Goal: Information Seeking & Learning: Stay updated

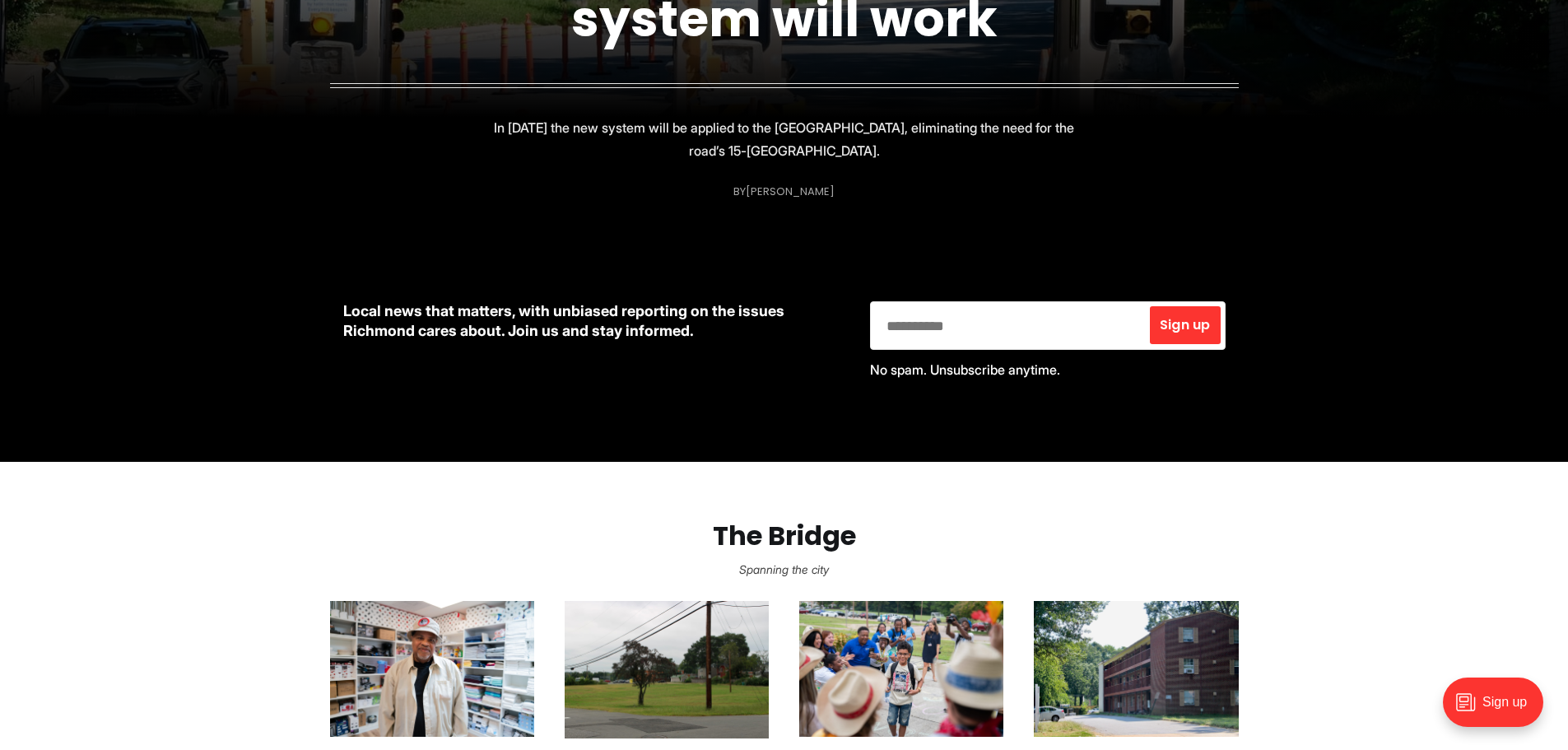
scroll to position [823, 0]
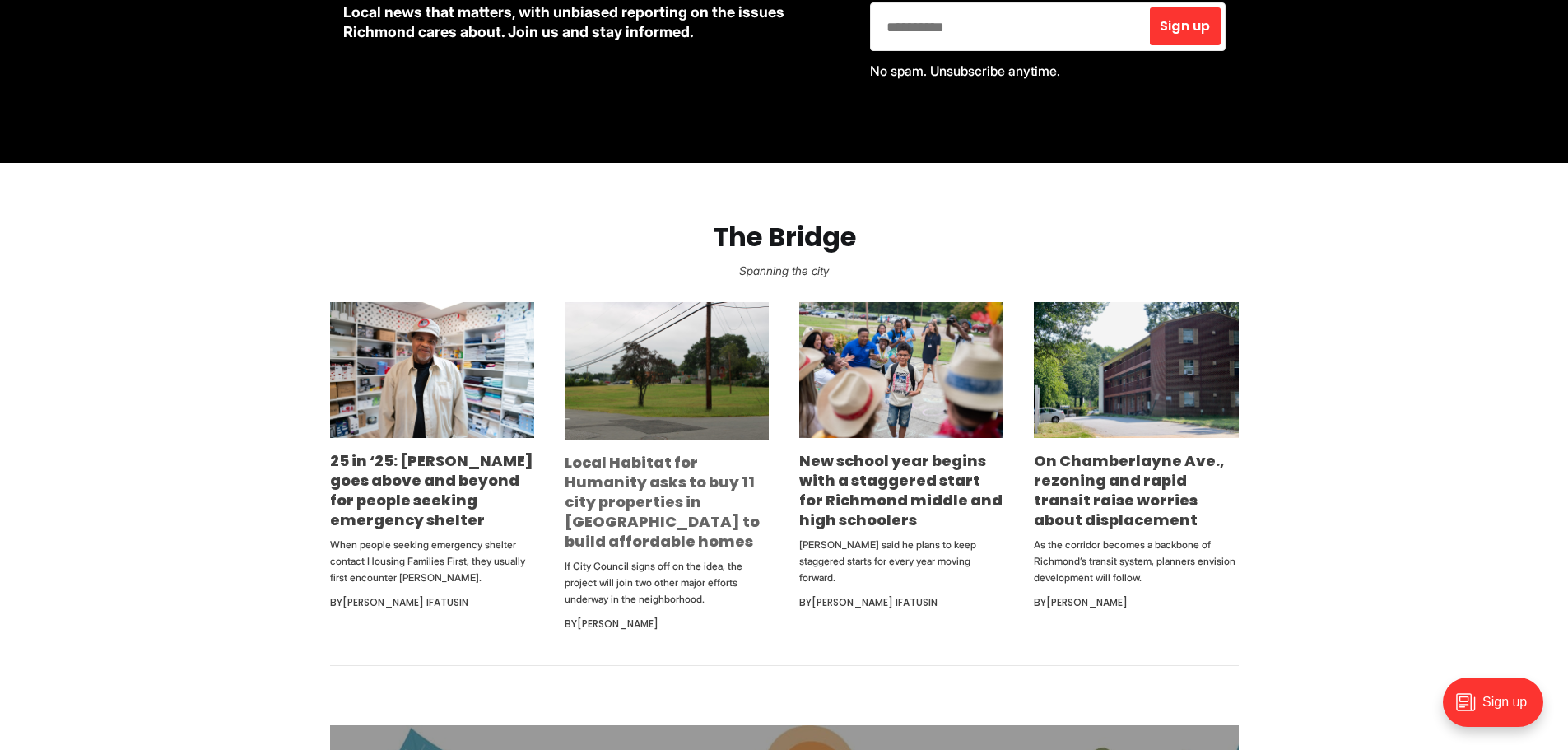
click at [663, 526] on link "Local Habitat for Humanity asks to buy 11 city properties in [GEOGRAPHIC_DATA] …" at bounding box center [662, 501] width 195 height 100
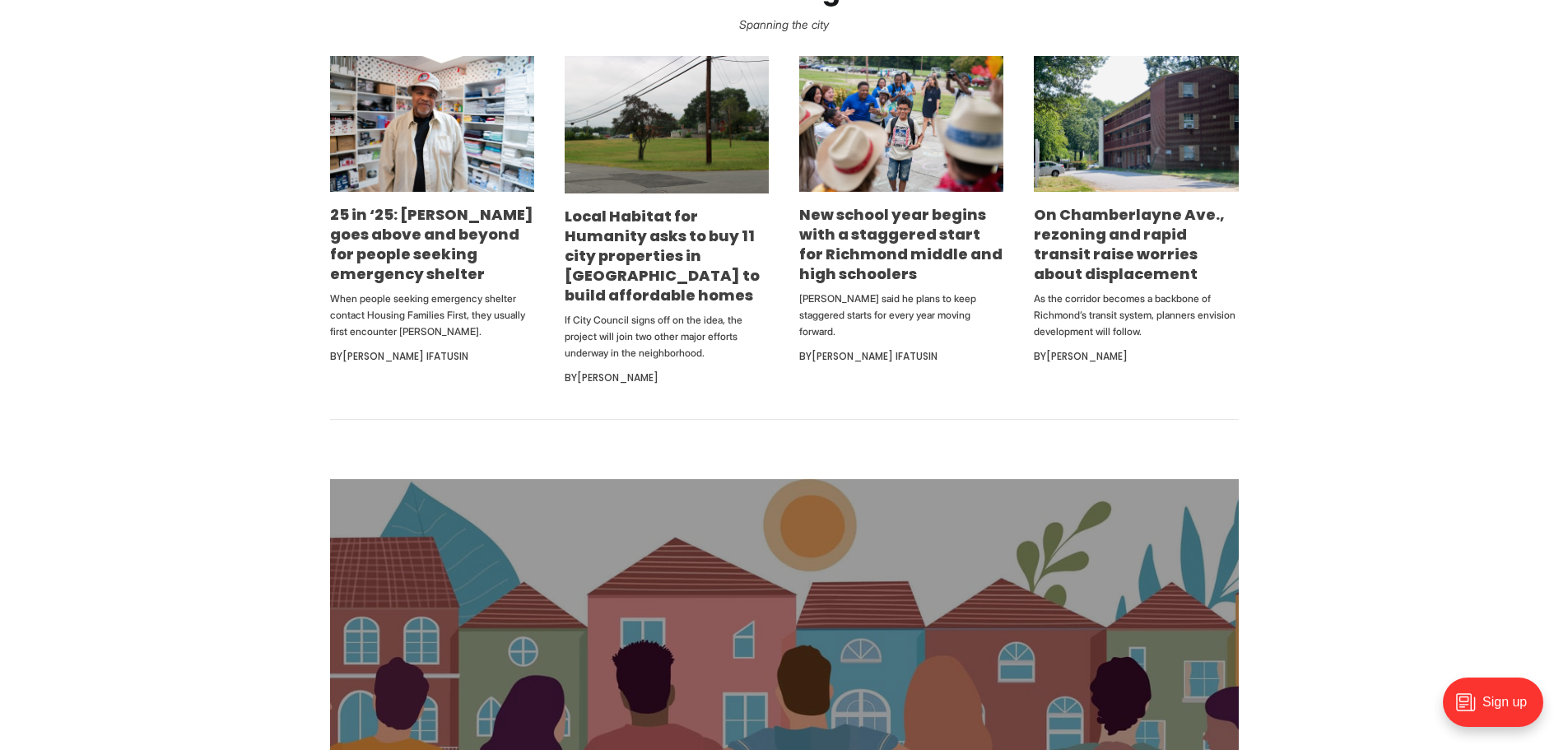
scroll to position [1070, 0]
click at [1125, 261] on link "On Chamberlayne Ave., rezoning and rapid transit raise worries about displaceme…" at bounding box center [1129, 243] width 191 height 79
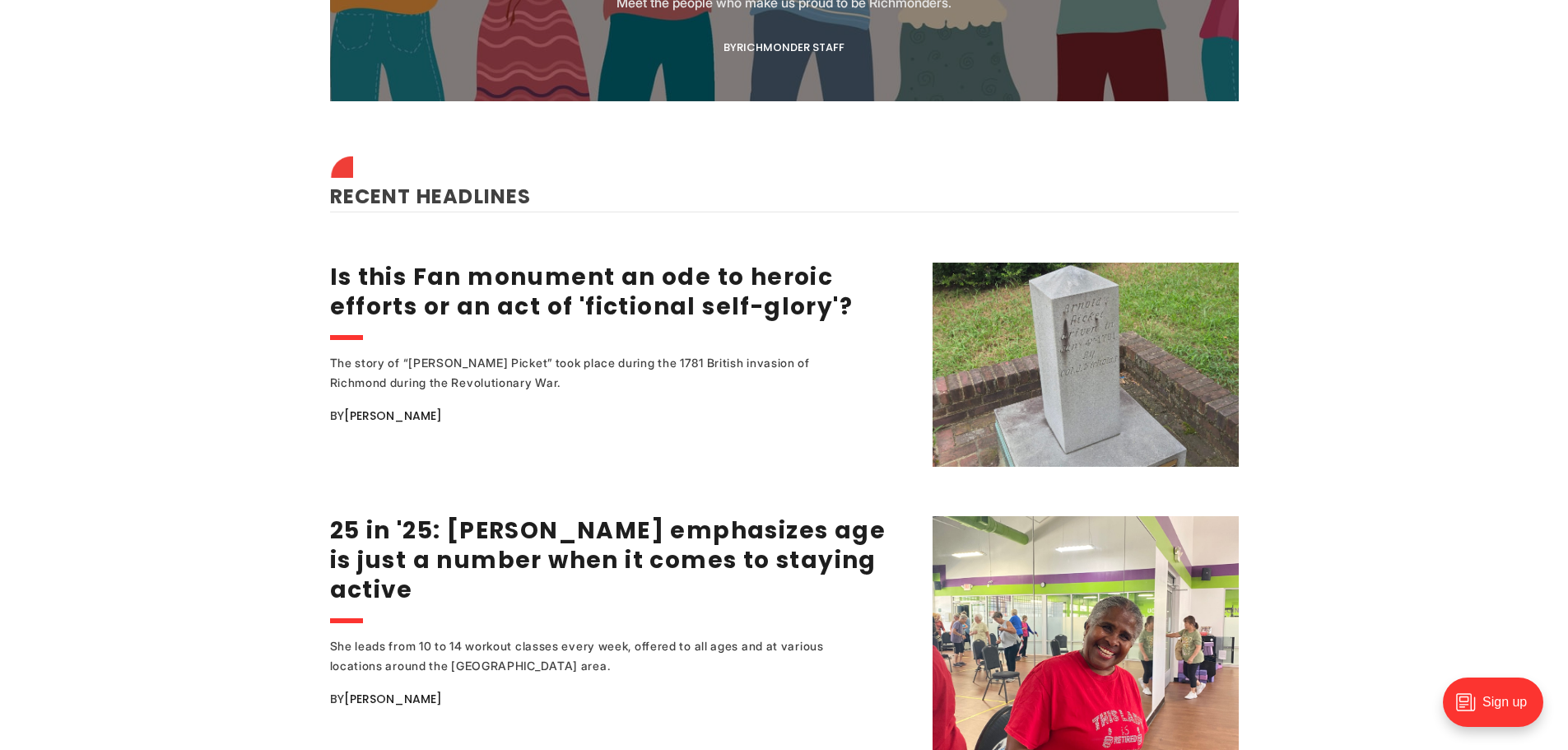
scroll to position [1976, 0]
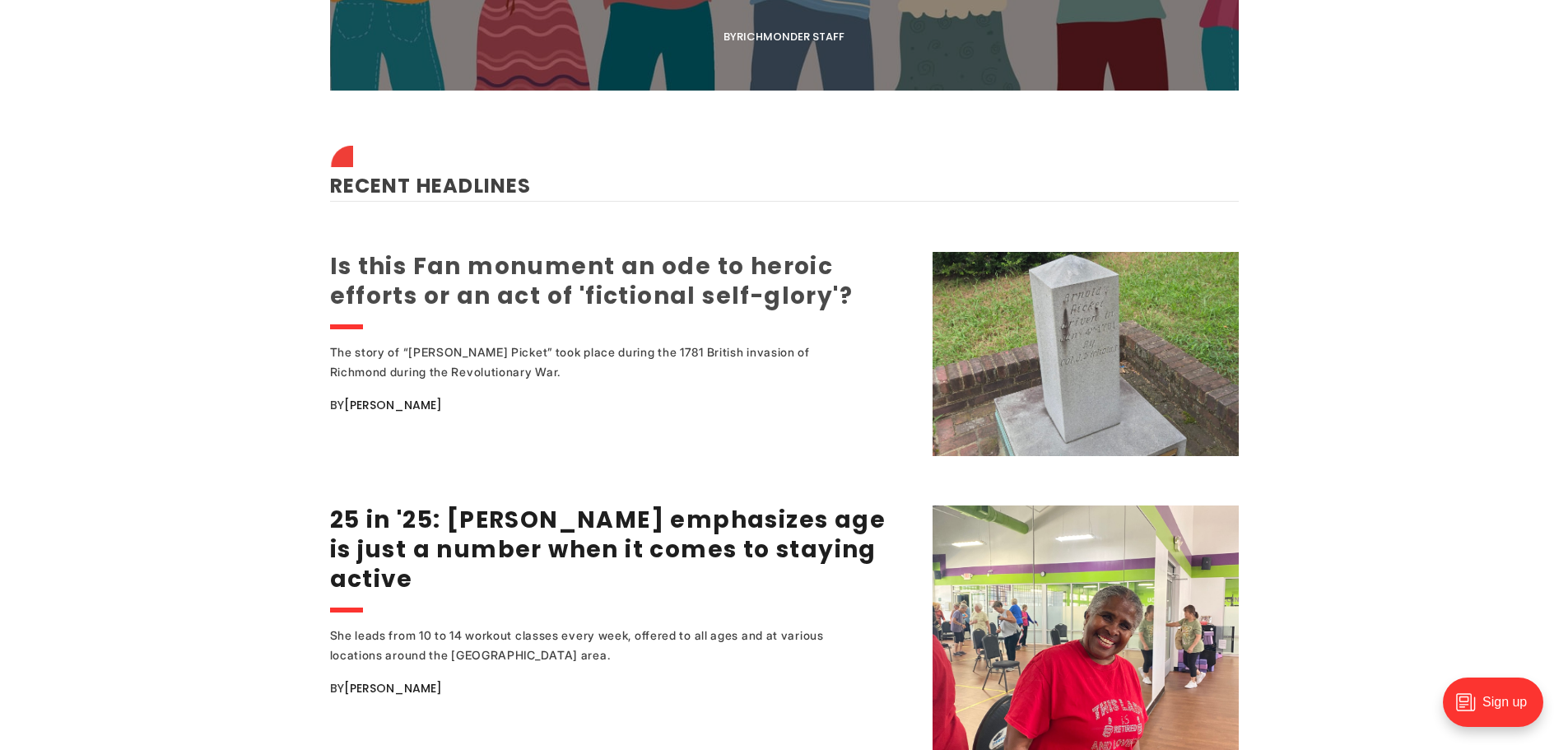
click at [591, 265] on link "Is this Fan monument an ode to heroic efforts or an act of 'fictional self-glor…" at bounding box center [591, 281] width 523 height 62
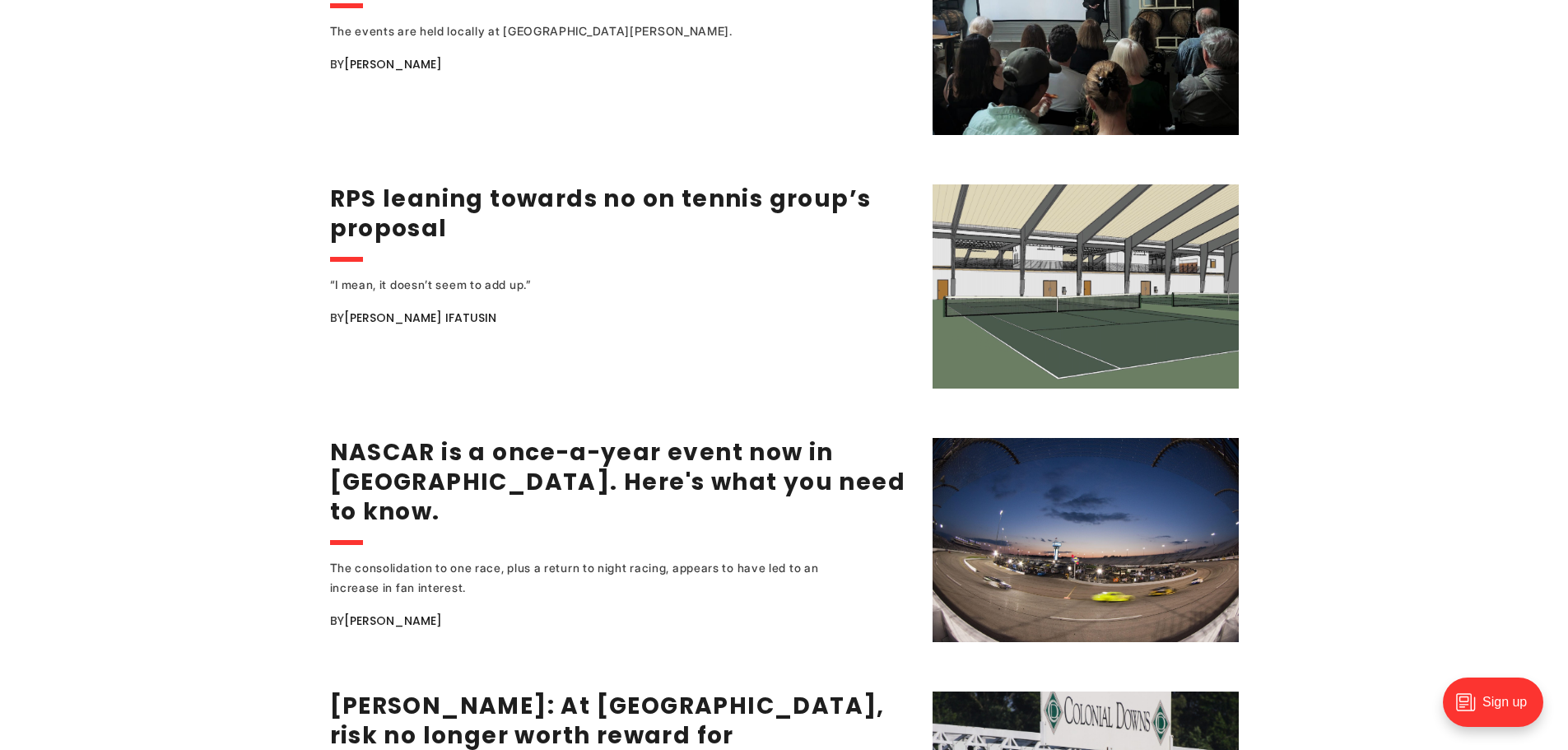
scroll to position [2881, 0]
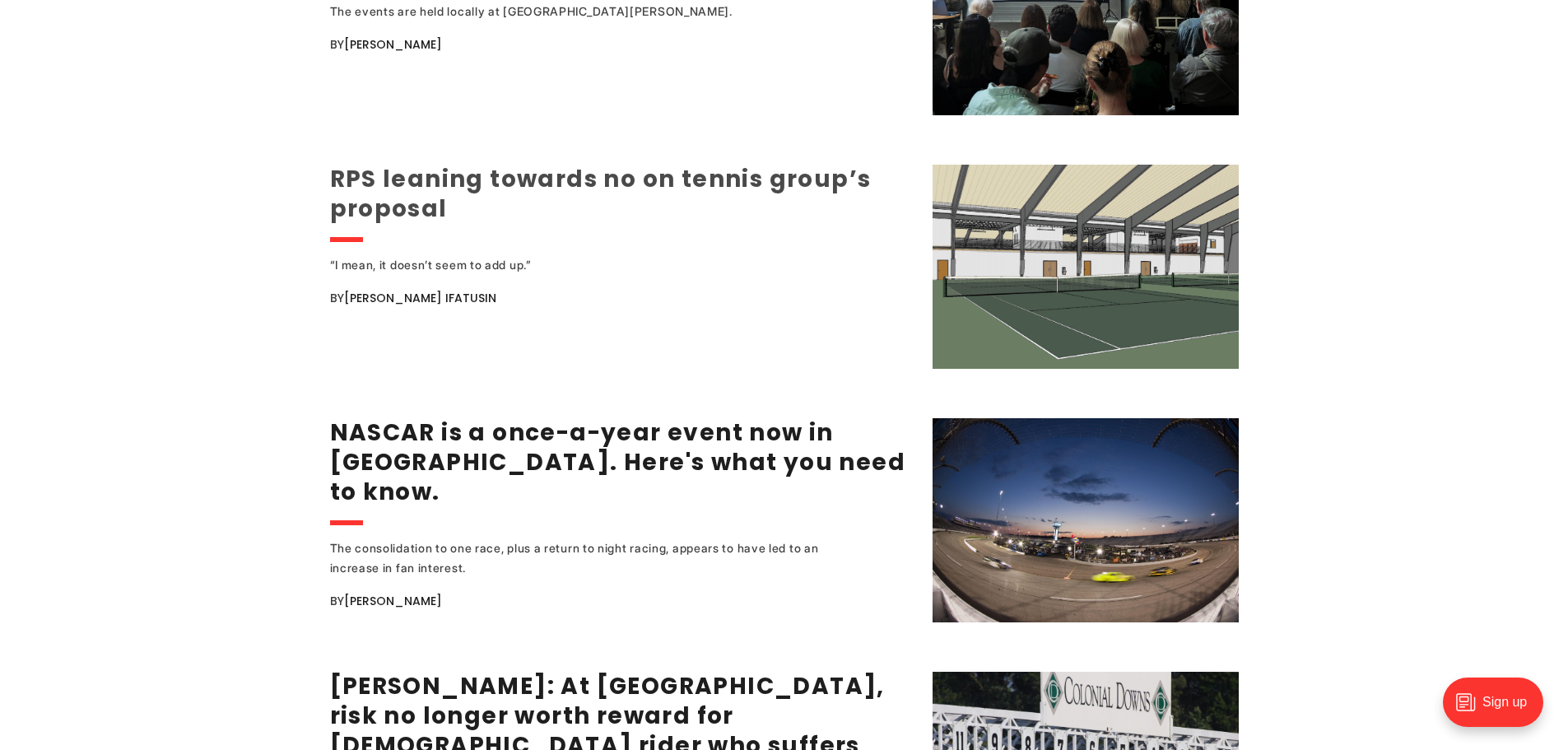
click at [444, 174] on link "RPS leaning towards no on tennis group’s proposal" at bounding box center [601, 194] width 542 height 62
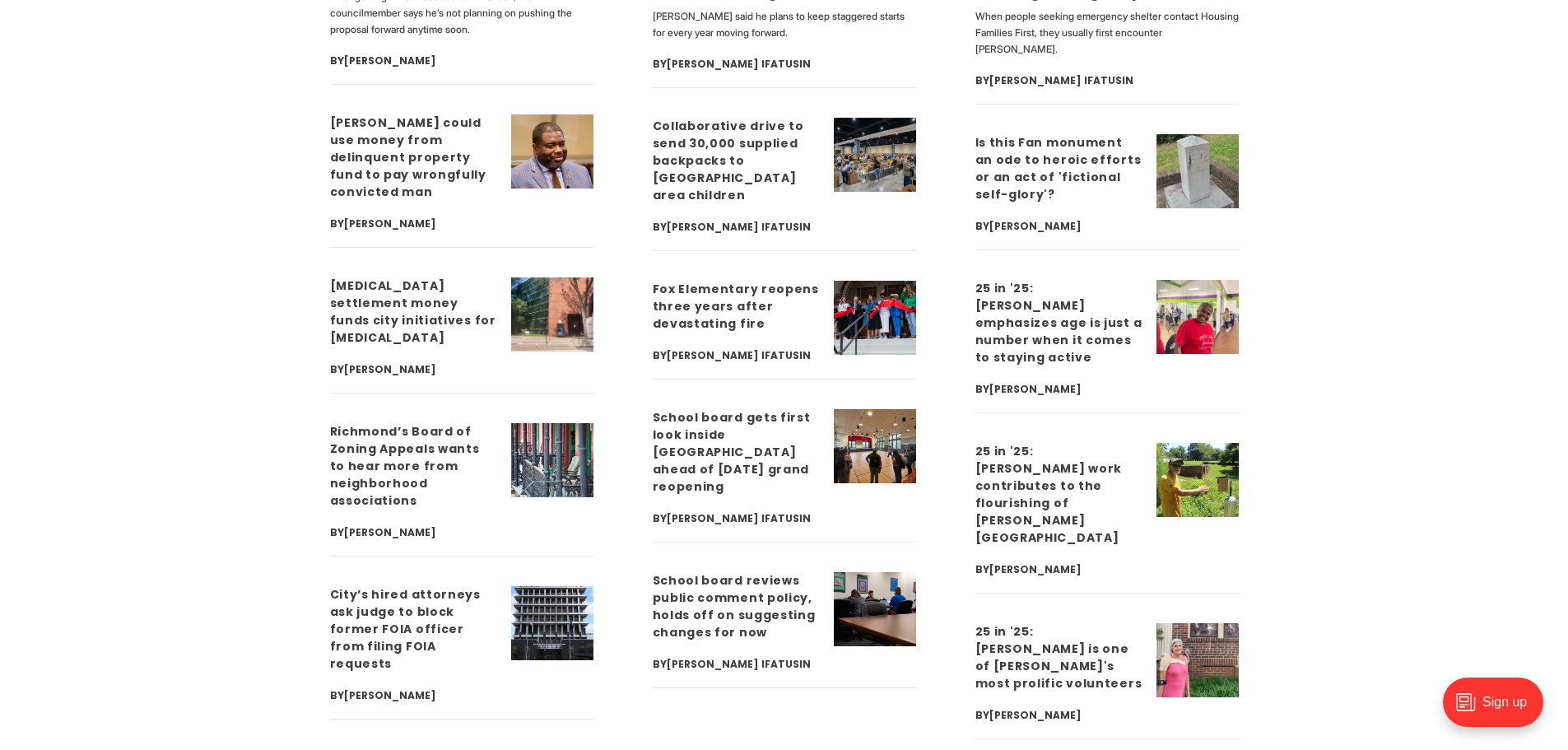
scroll to position [4445, 0]
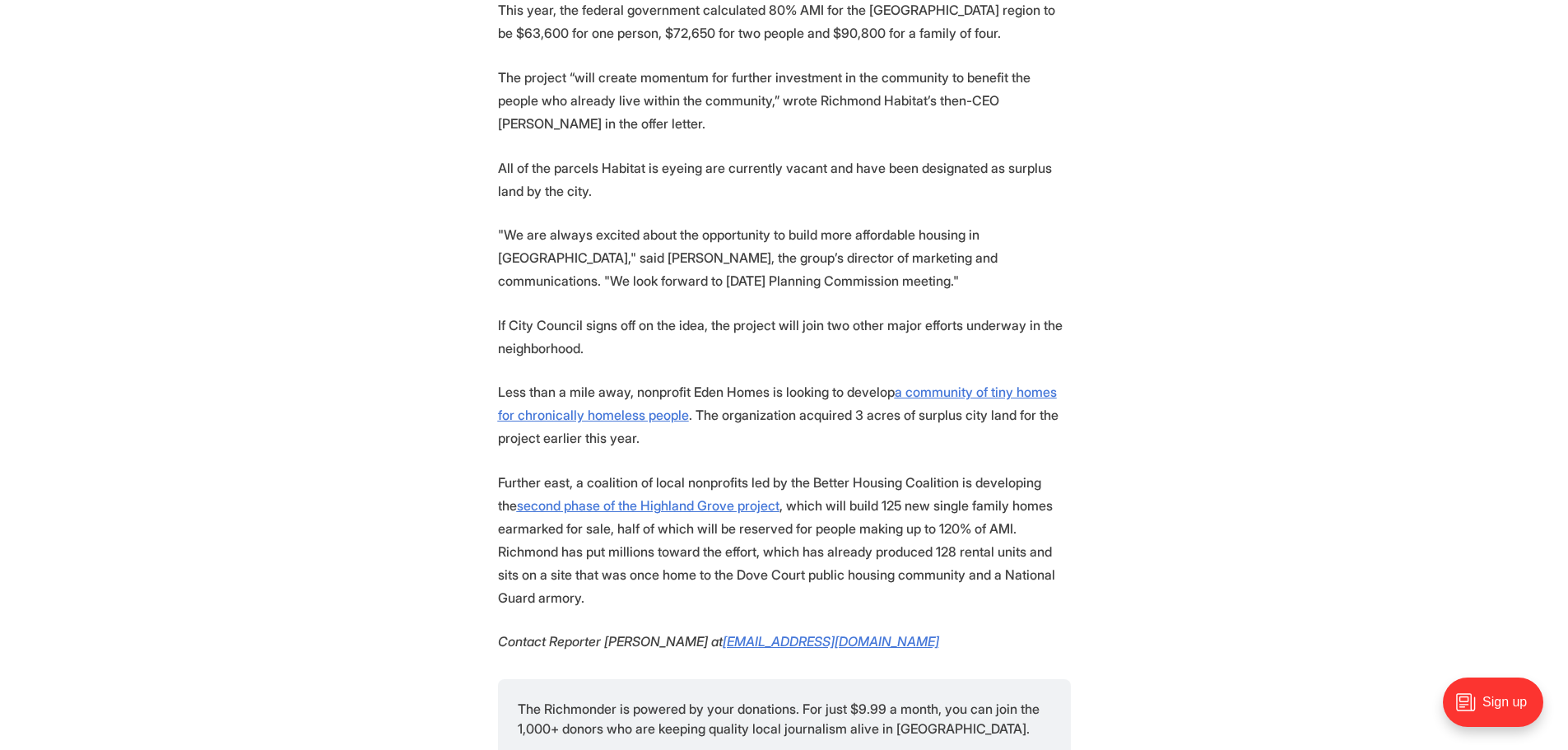
scroll to position [1811, 0]
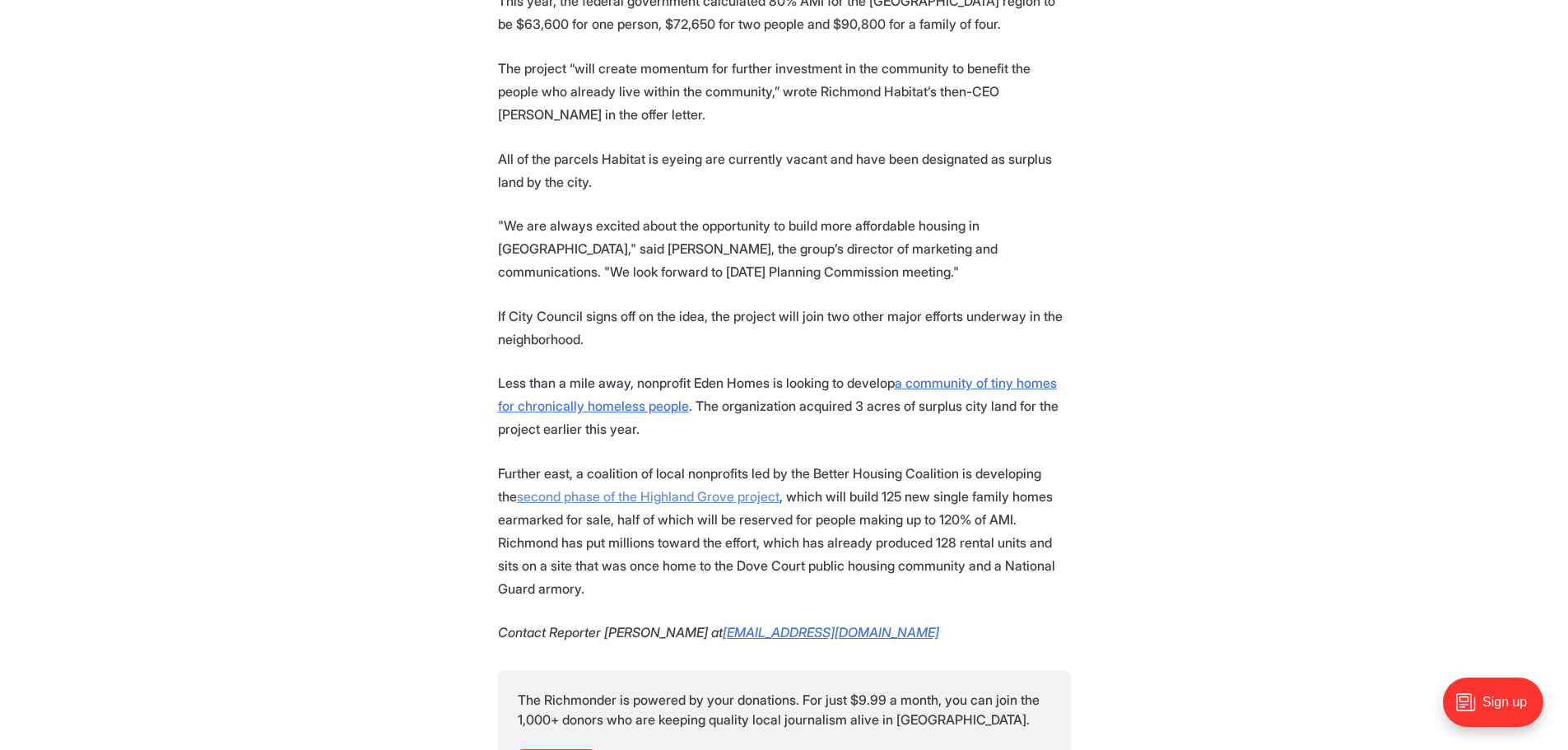
click at [673, 488] on u "second phase of the Highland Grove project" at bounding box center [649, 496] width 263 height 17
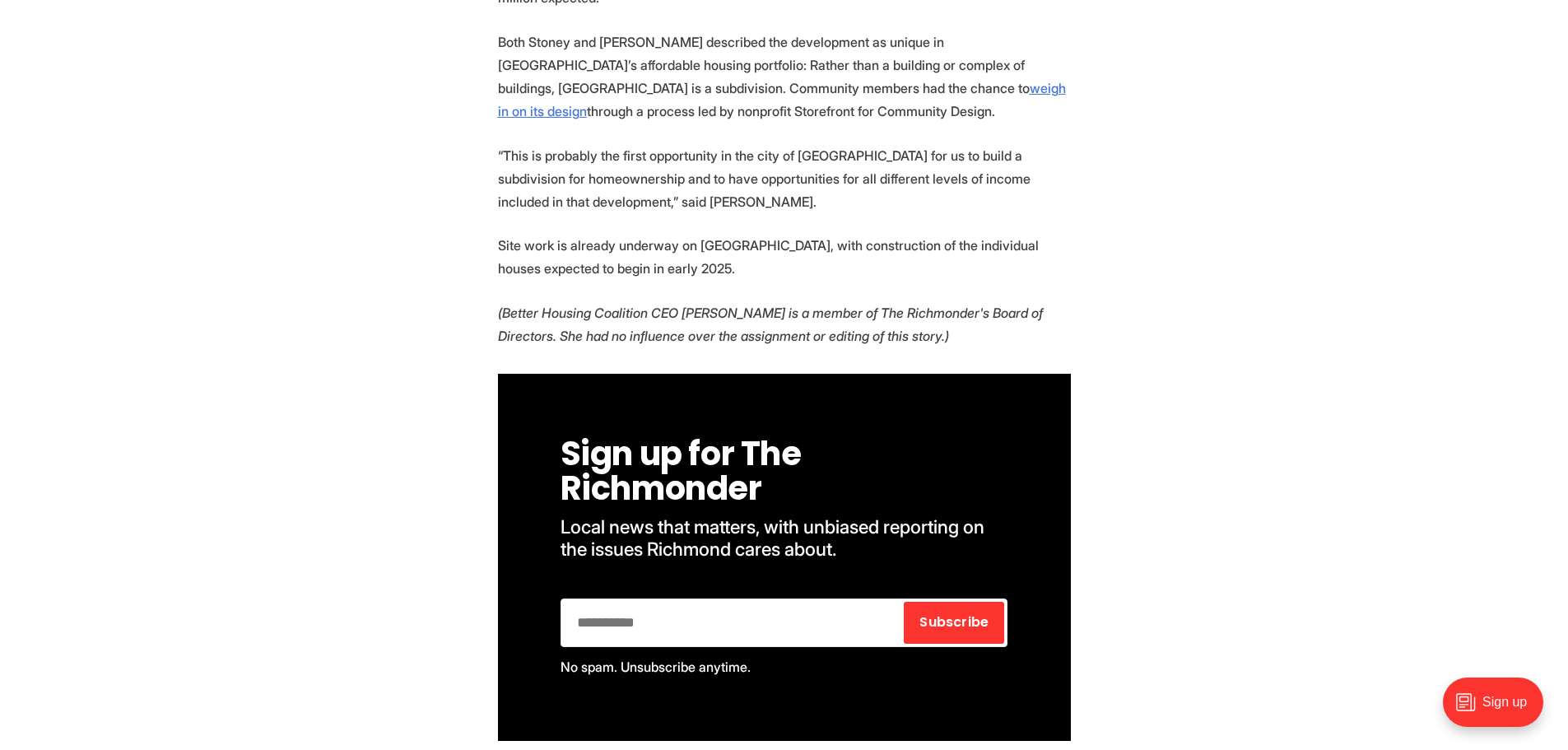
scroll to position [3375, 0]
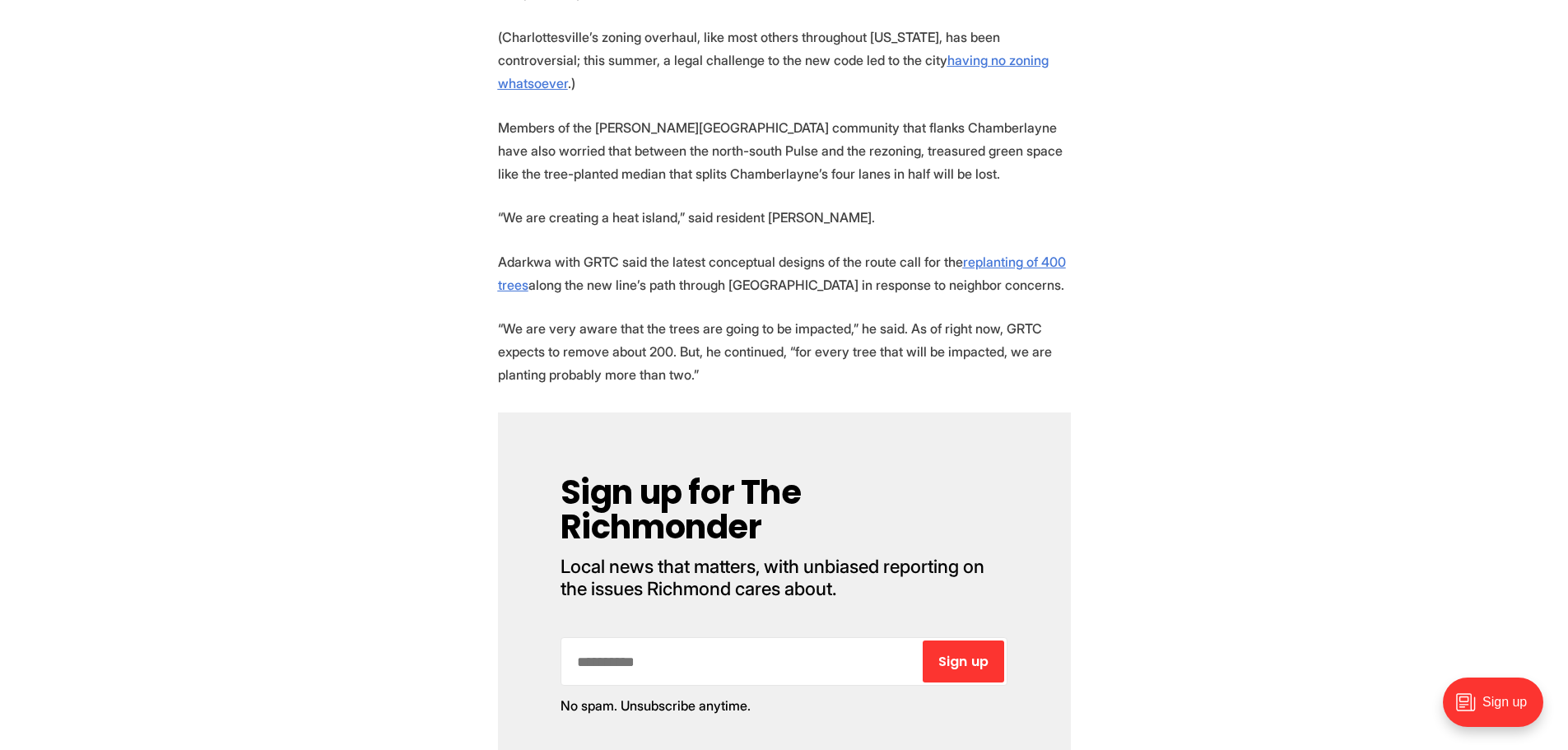
scroll to position [3622, 0]
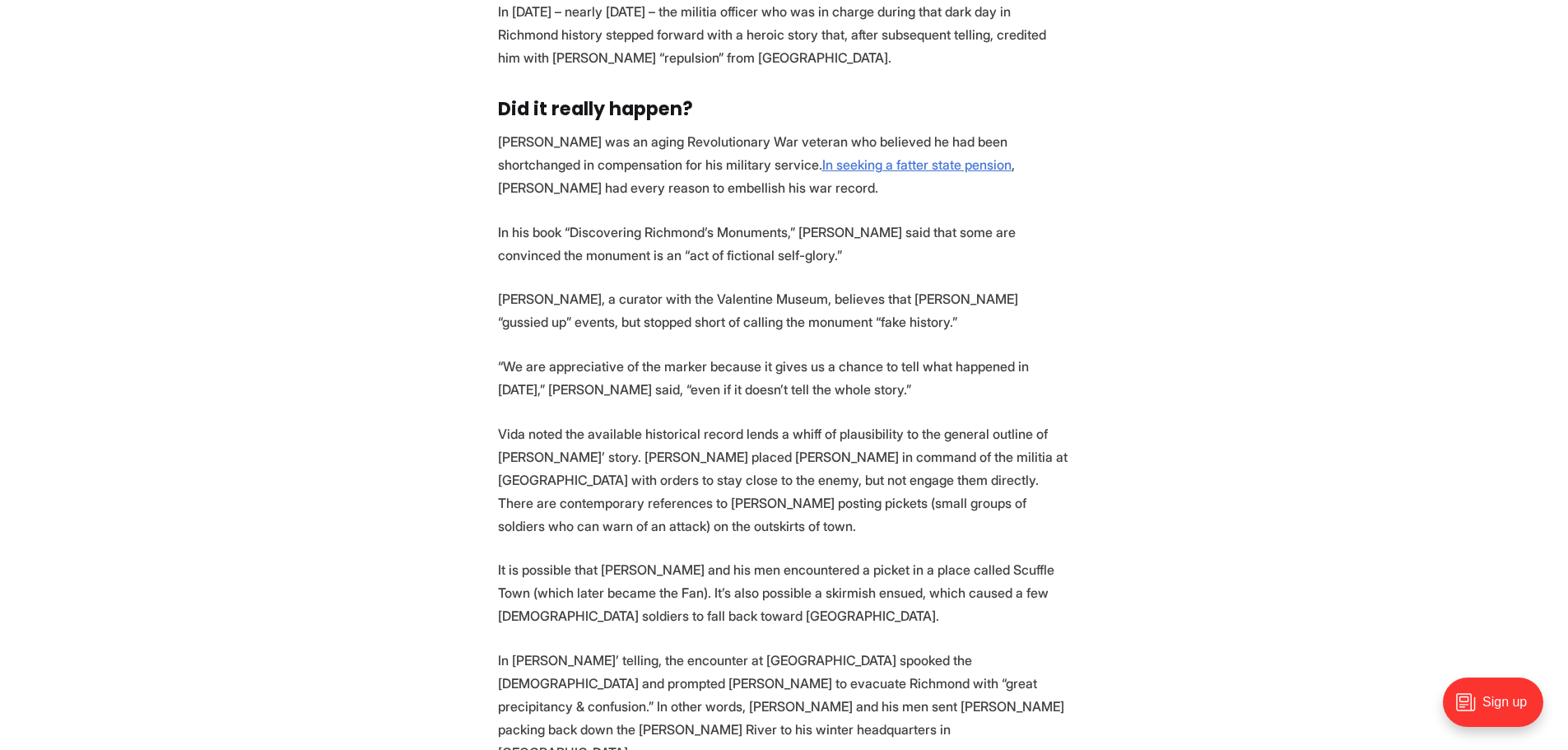
scroll to position [2058, 0]
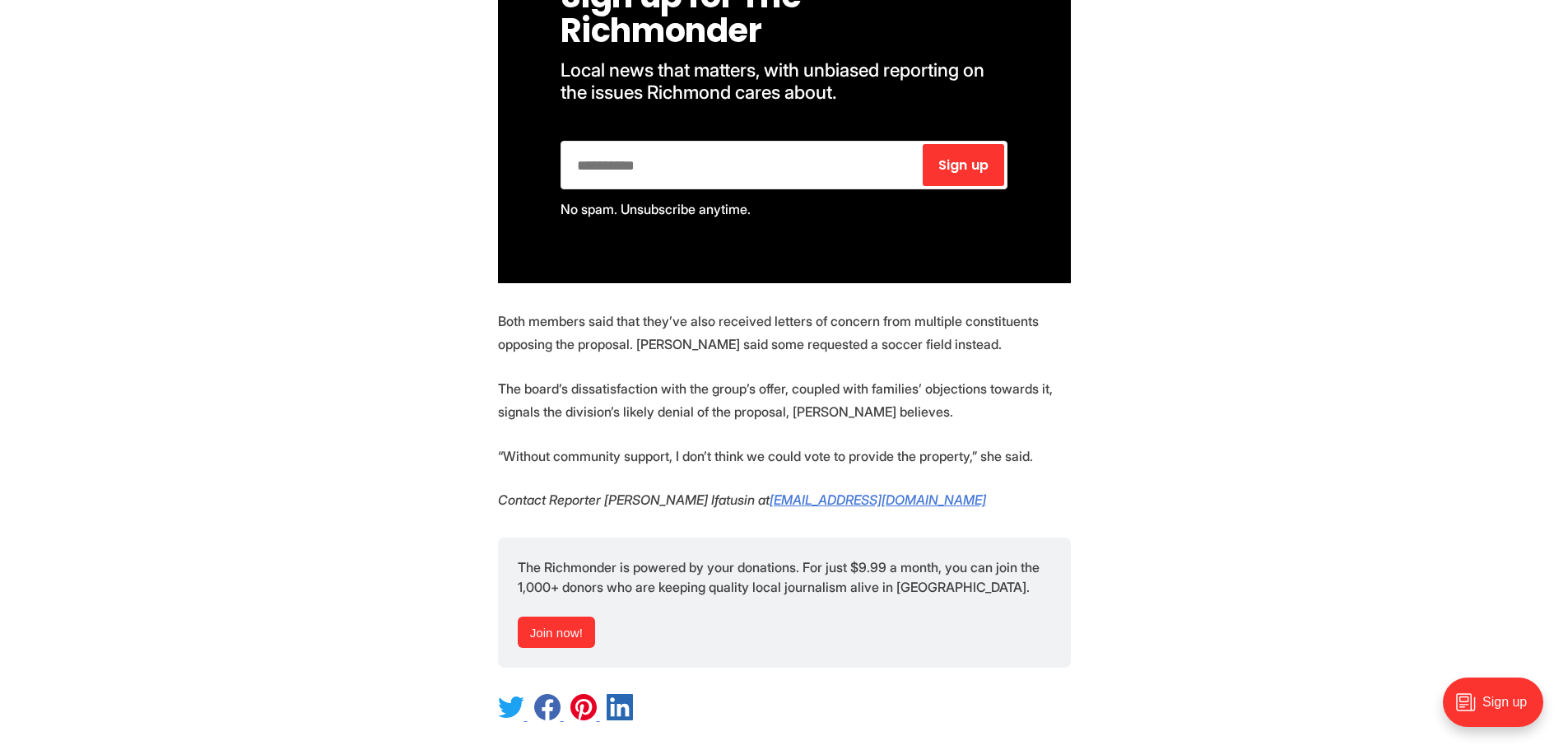
scroll to position [1729, 0]
